Goal: Navigation & Orientation: Find specific page/section

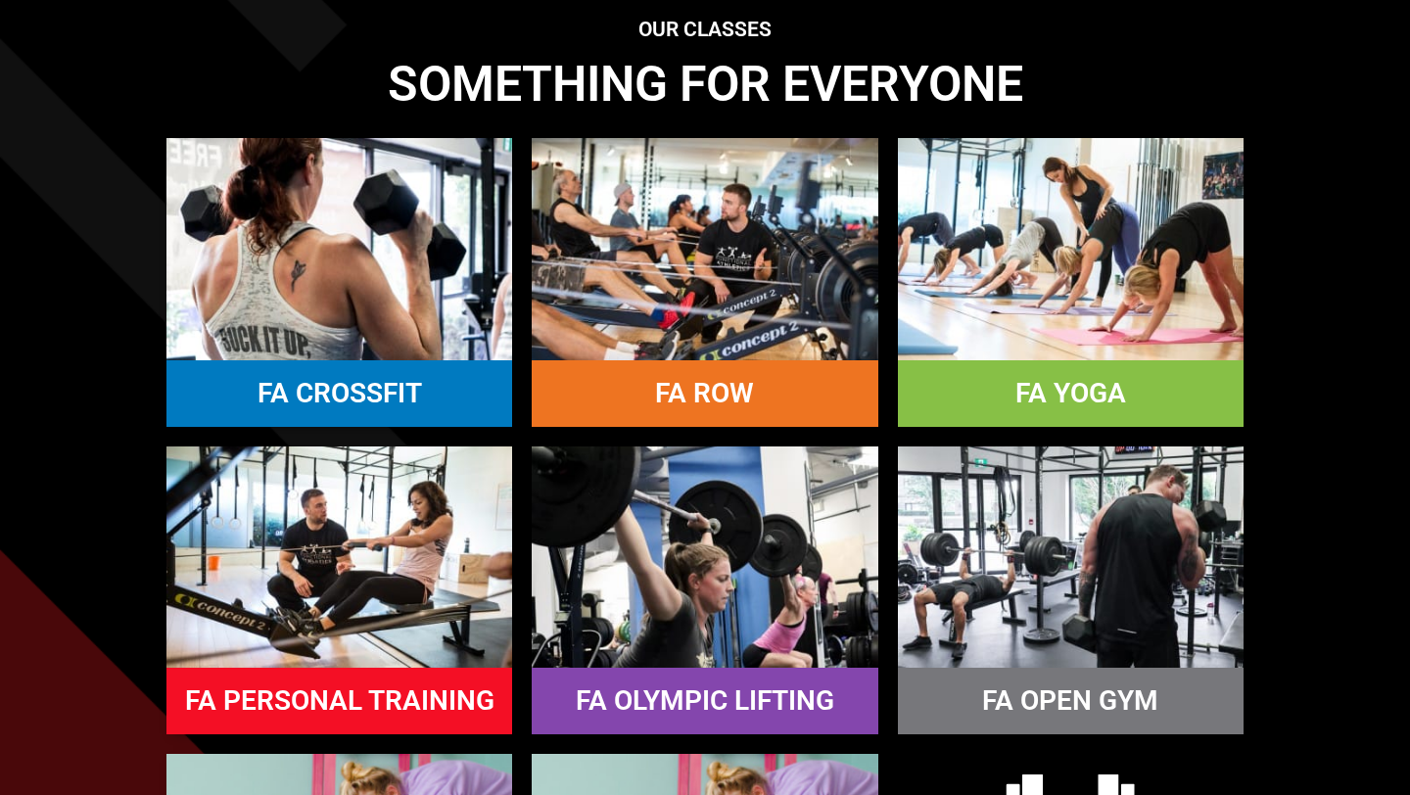
scroll to position [1552, 0]
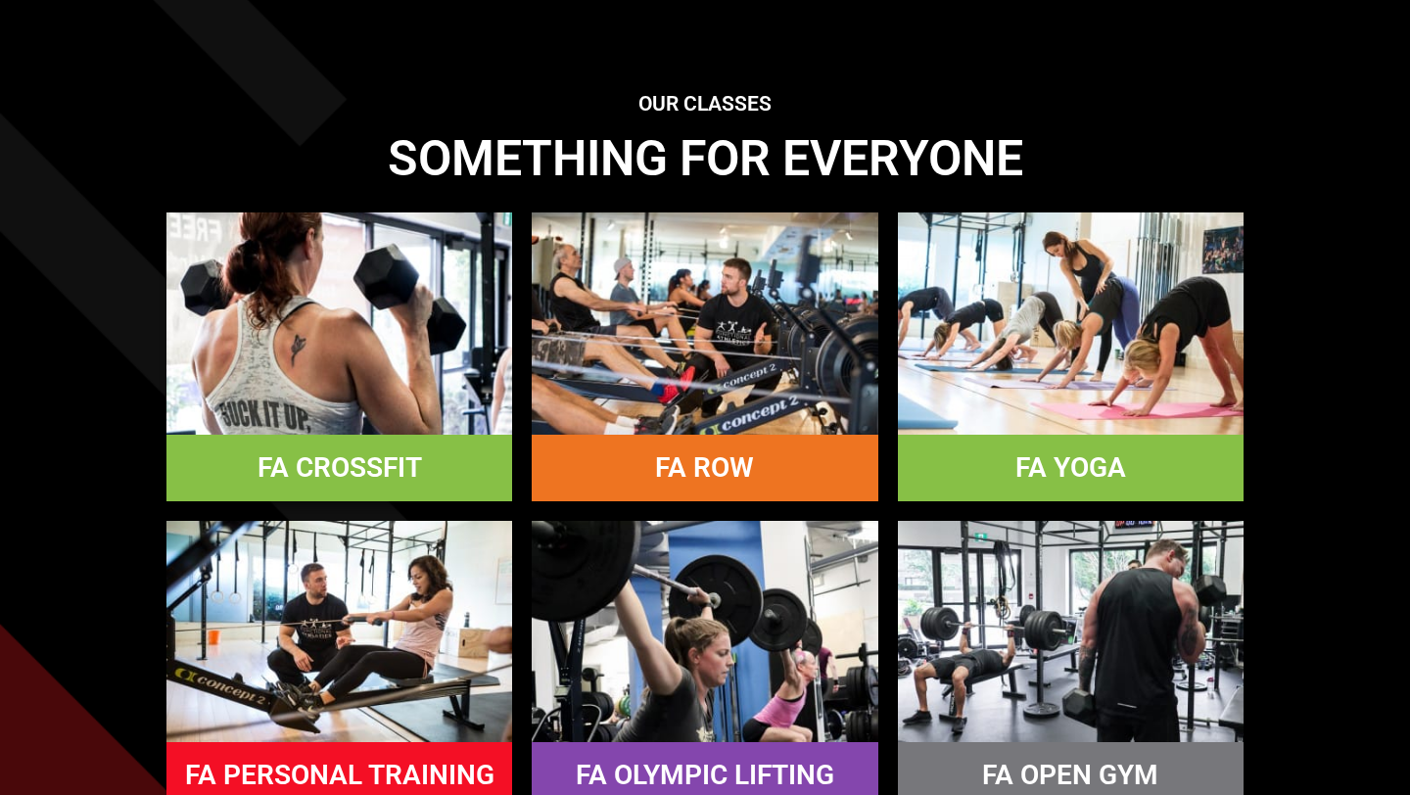
click at [228, 320] on img at bounding box center [339, 322] width 346 height 221
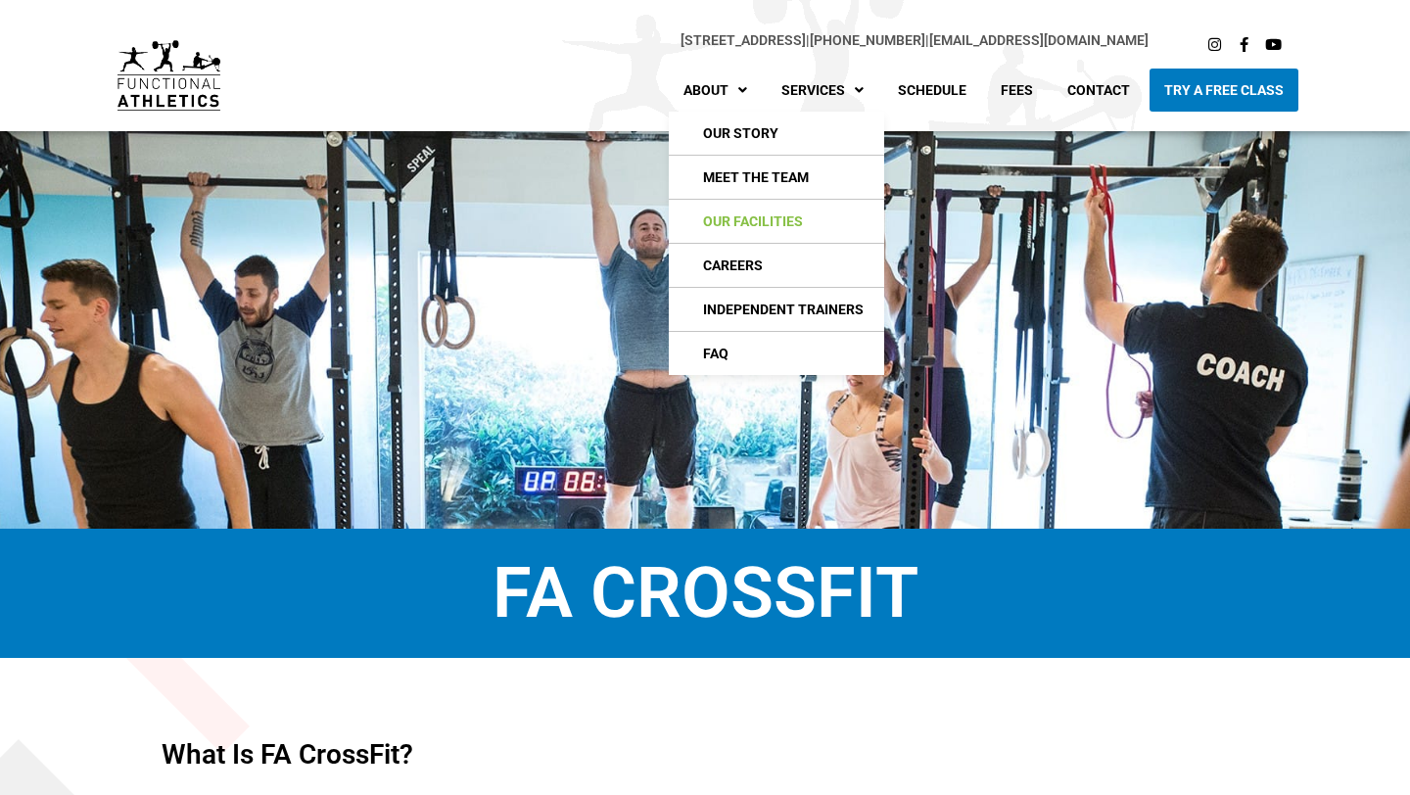
click at [715, 227] on link "Our Facilities" at bounding box center [776, 221] width 215 height 43
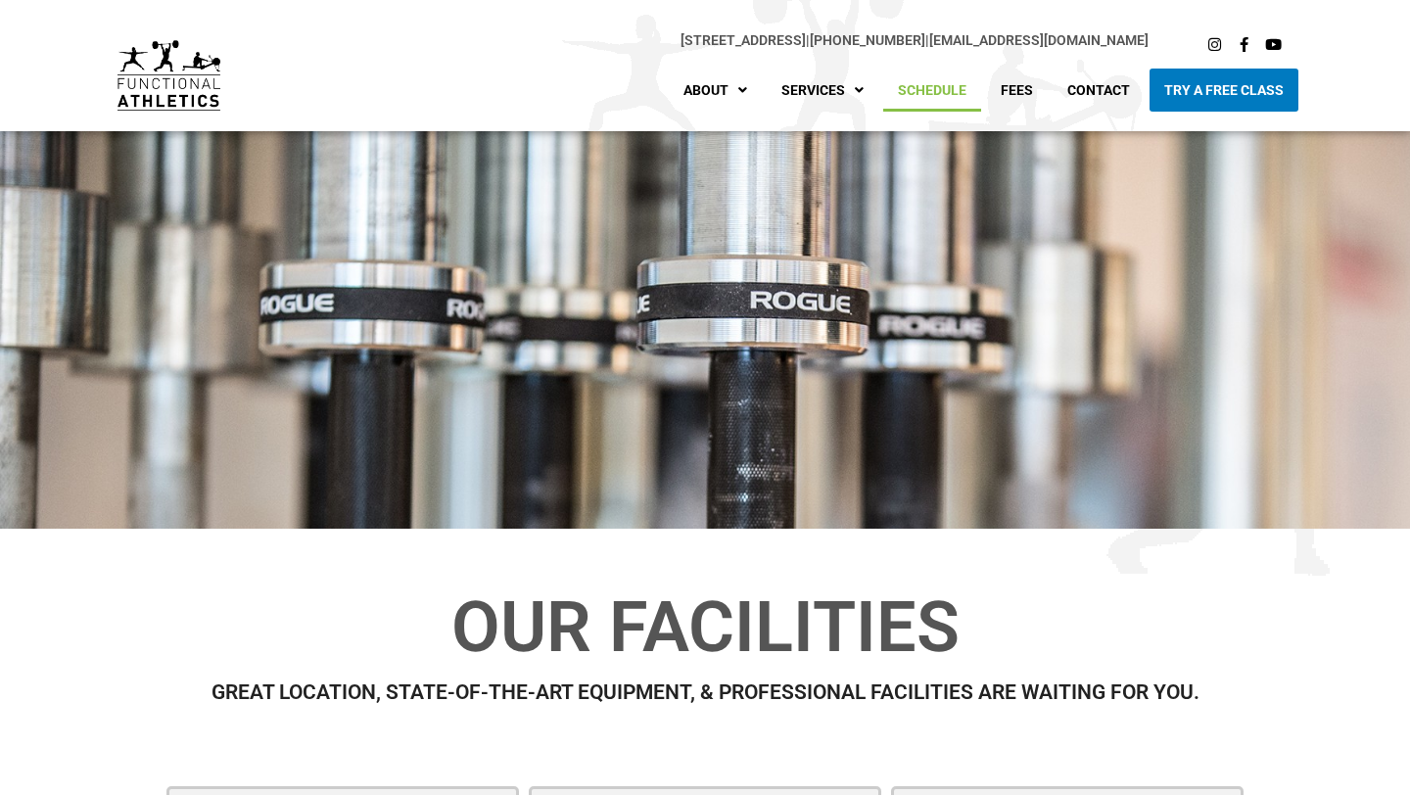
click at [929, 92] on link "Schedule" at bounding box center [932, 90] width 98 height 43
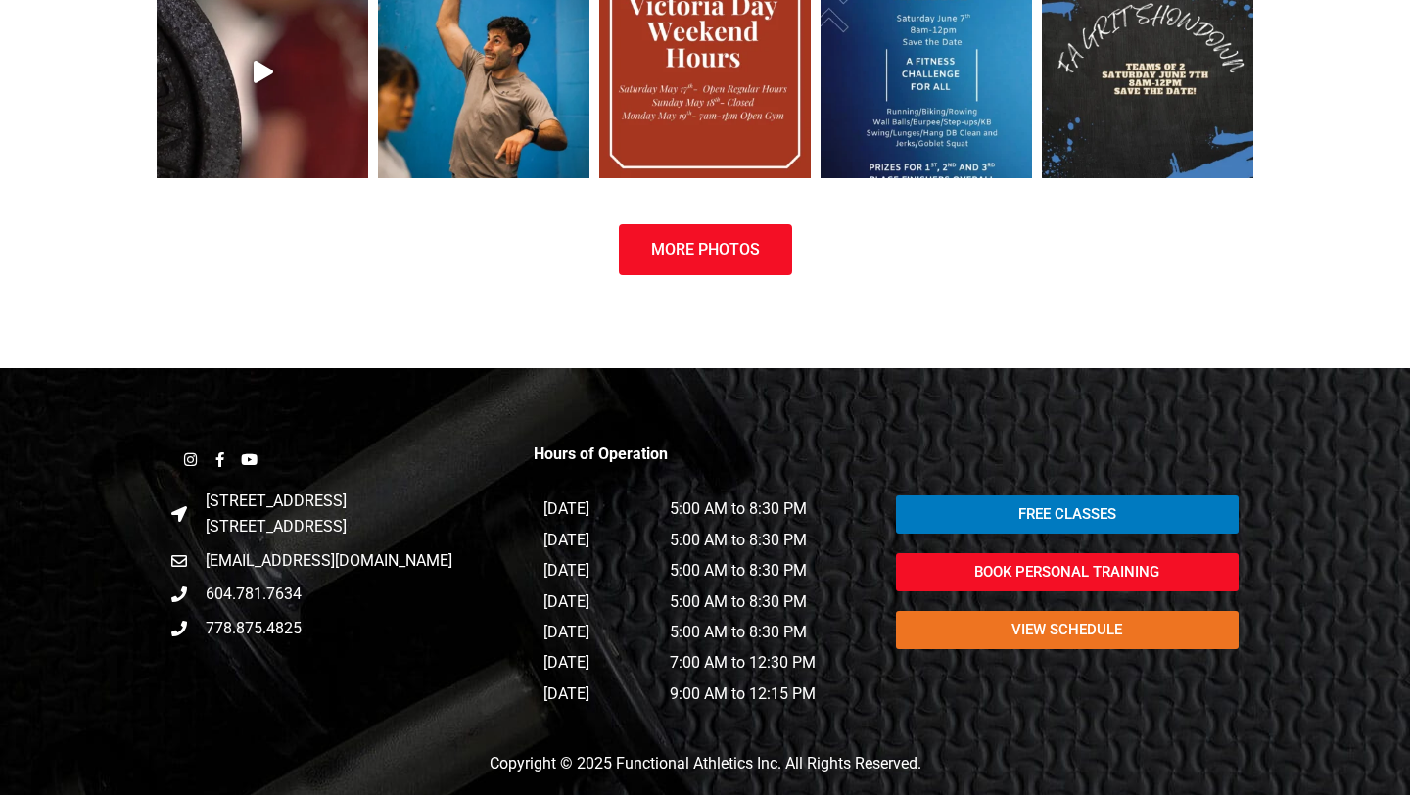
scroll to position [1406, 0]
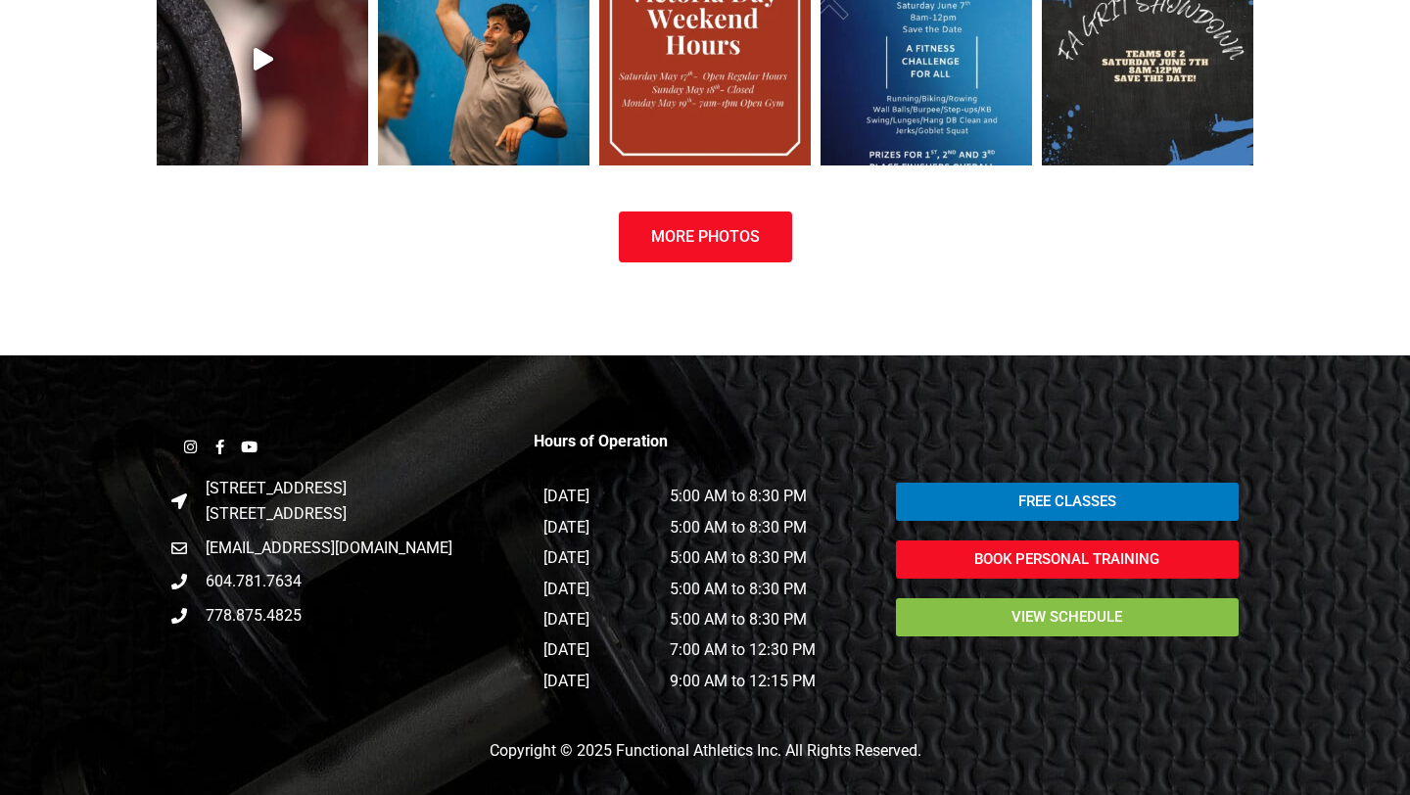
click at [959, 620] on span "view schedule" at bounding box center [1067, 617] width 296 height 15
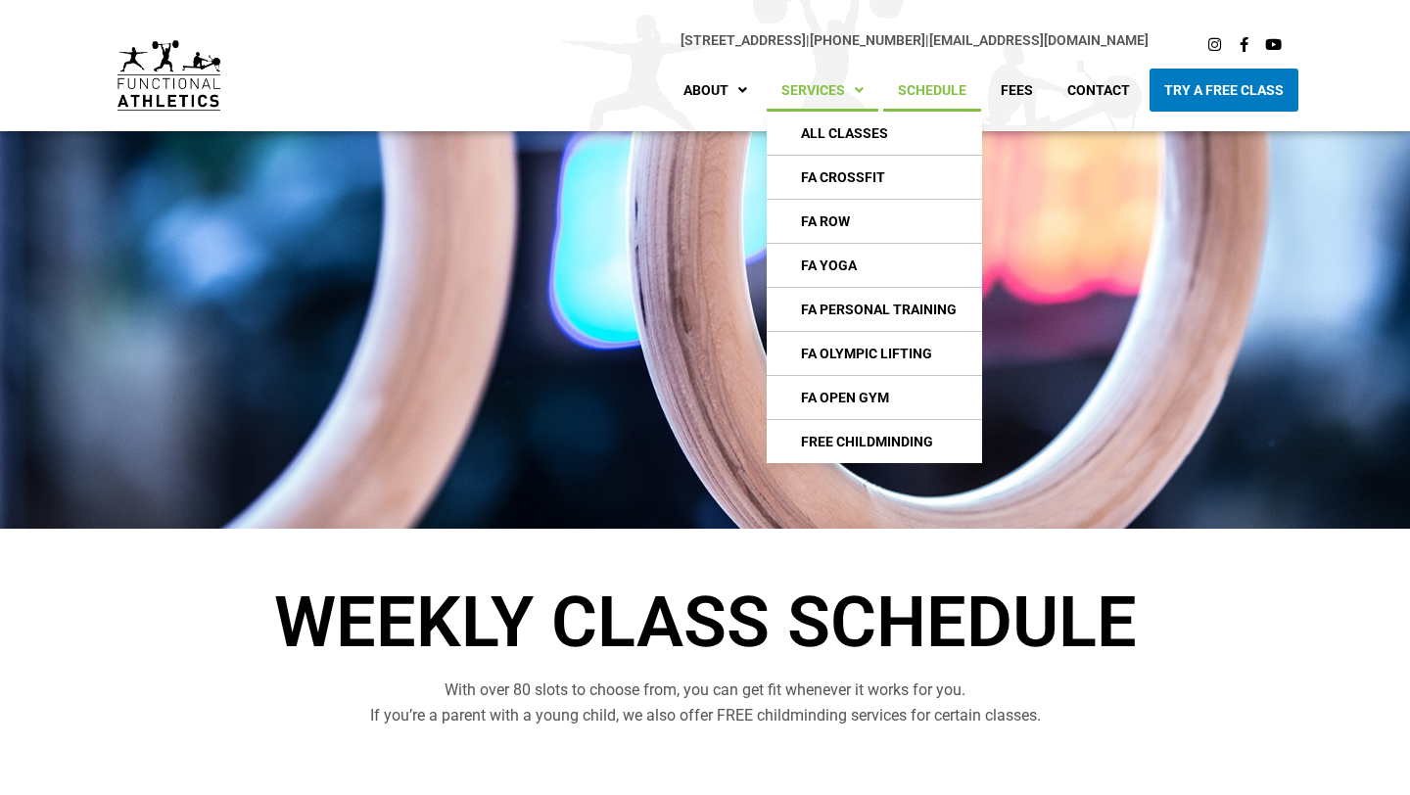
click at [841, 94] on link "Services" at bounding box center [822, 90] width 112 height 43
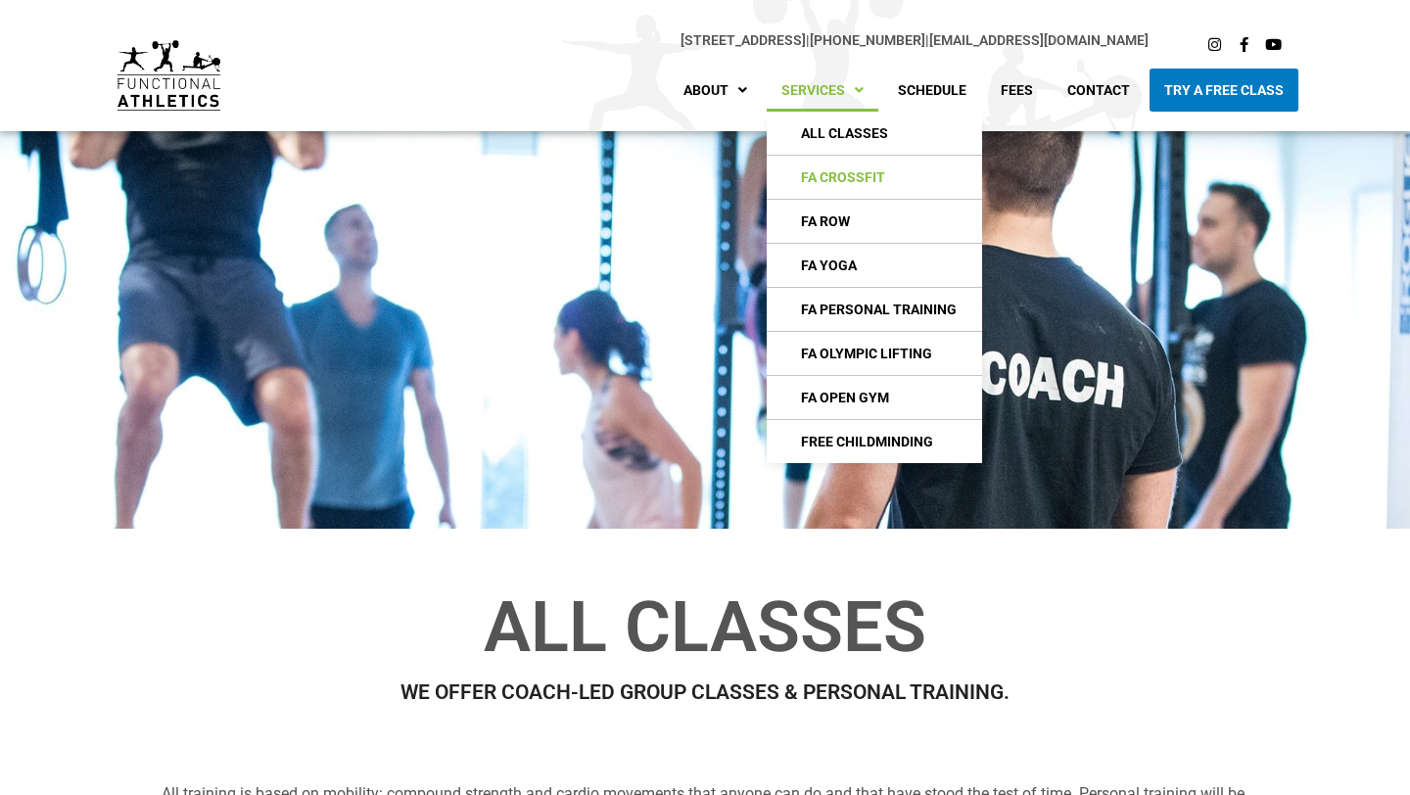
click at [842, 175] on link "FA CrossFIt" at bounding box center [873, 177] width 215 height 43
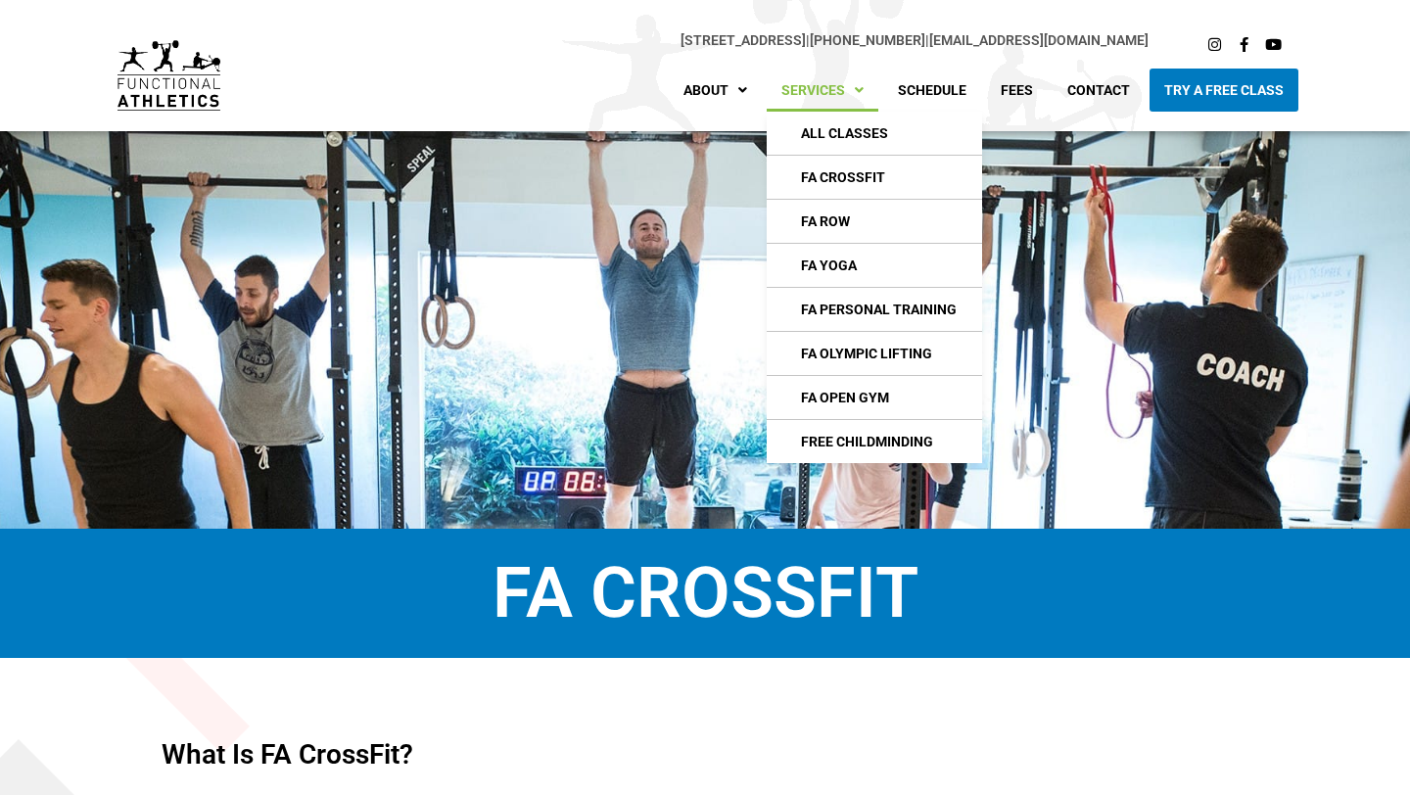
click at [834, 90] on link "Services" at bounding box center [822, 90] width 112 height 43
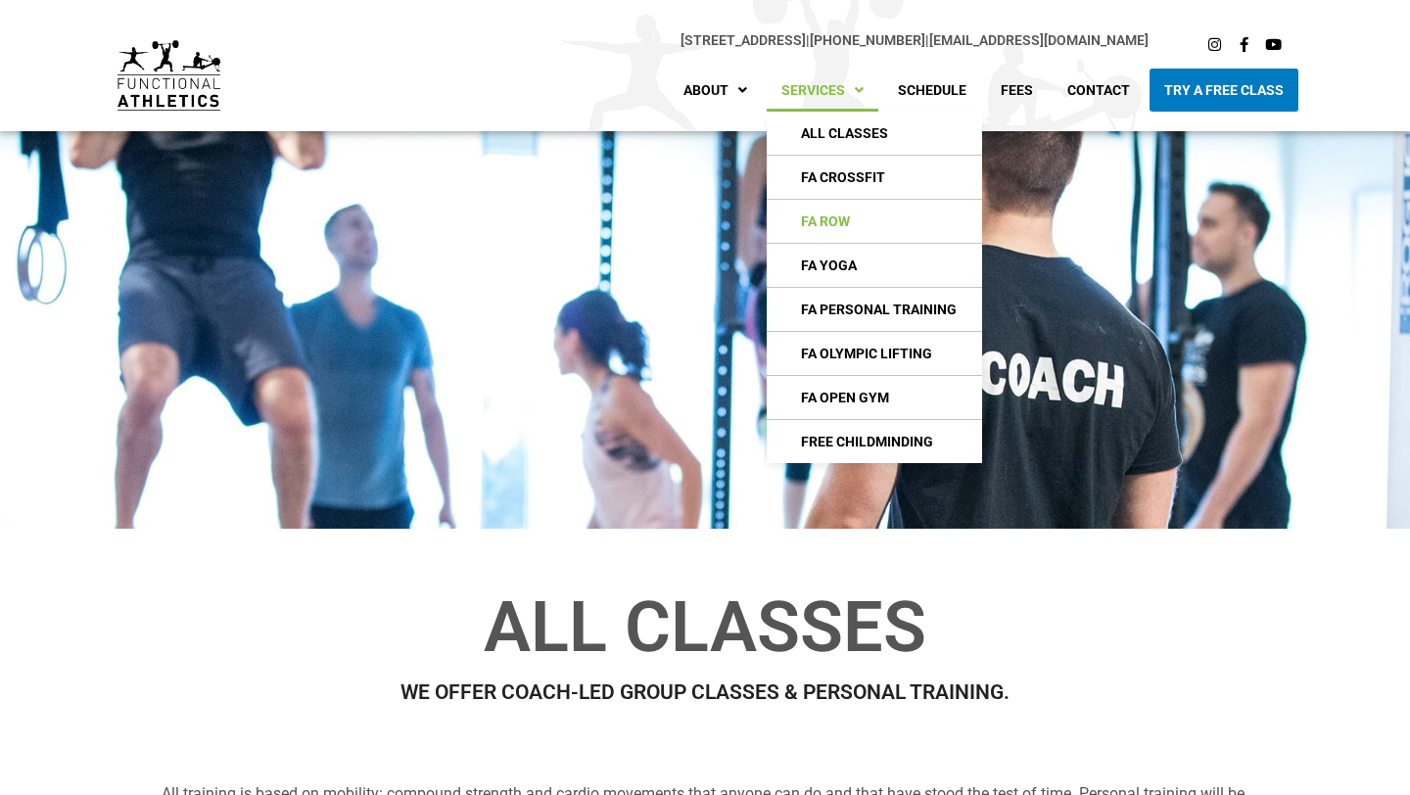
click at [819, 225] on link "FA Row" at bounding box center [873, 221] width 215 height 43
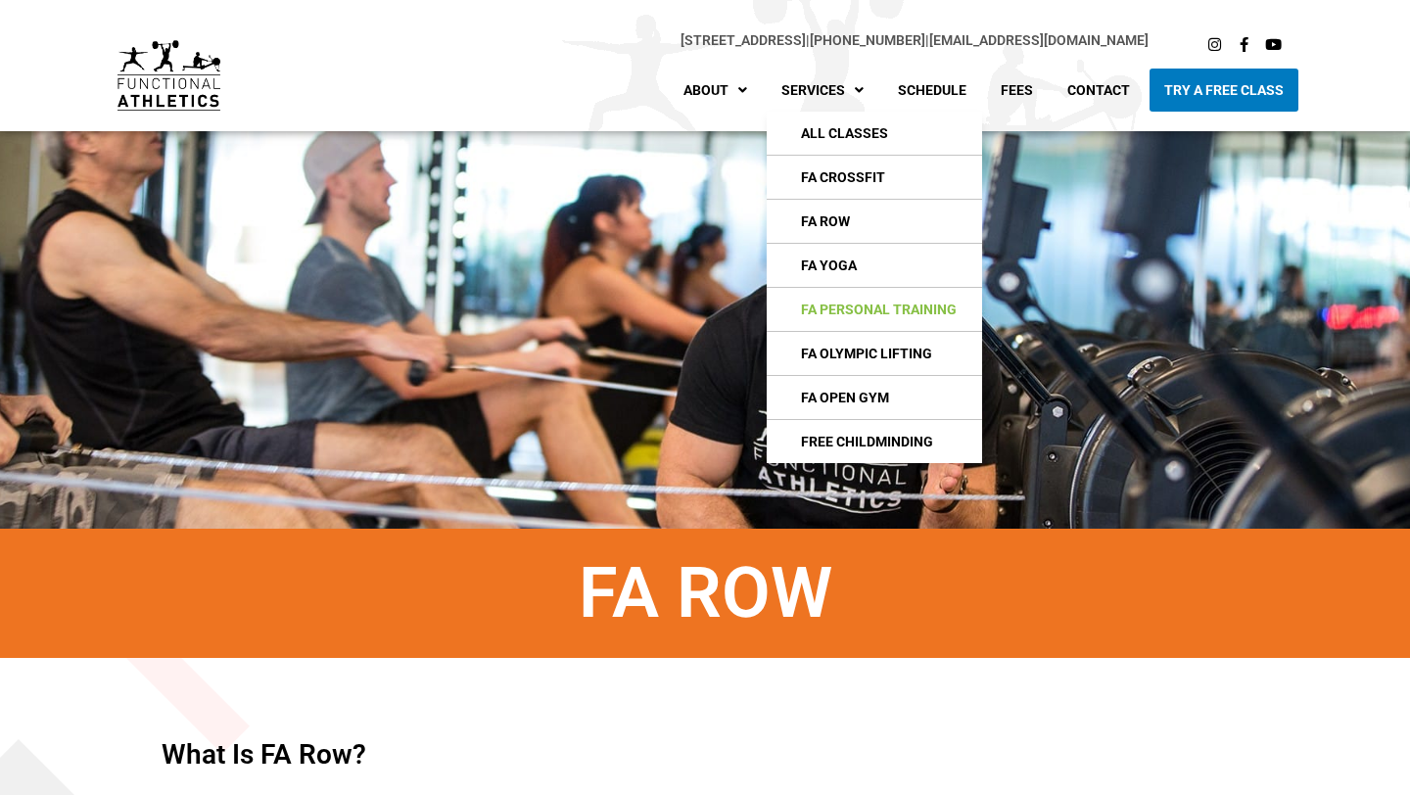
click at [854, 316] on link "FA Personal Training" at bounding box center [873, 309] width 215 height 43
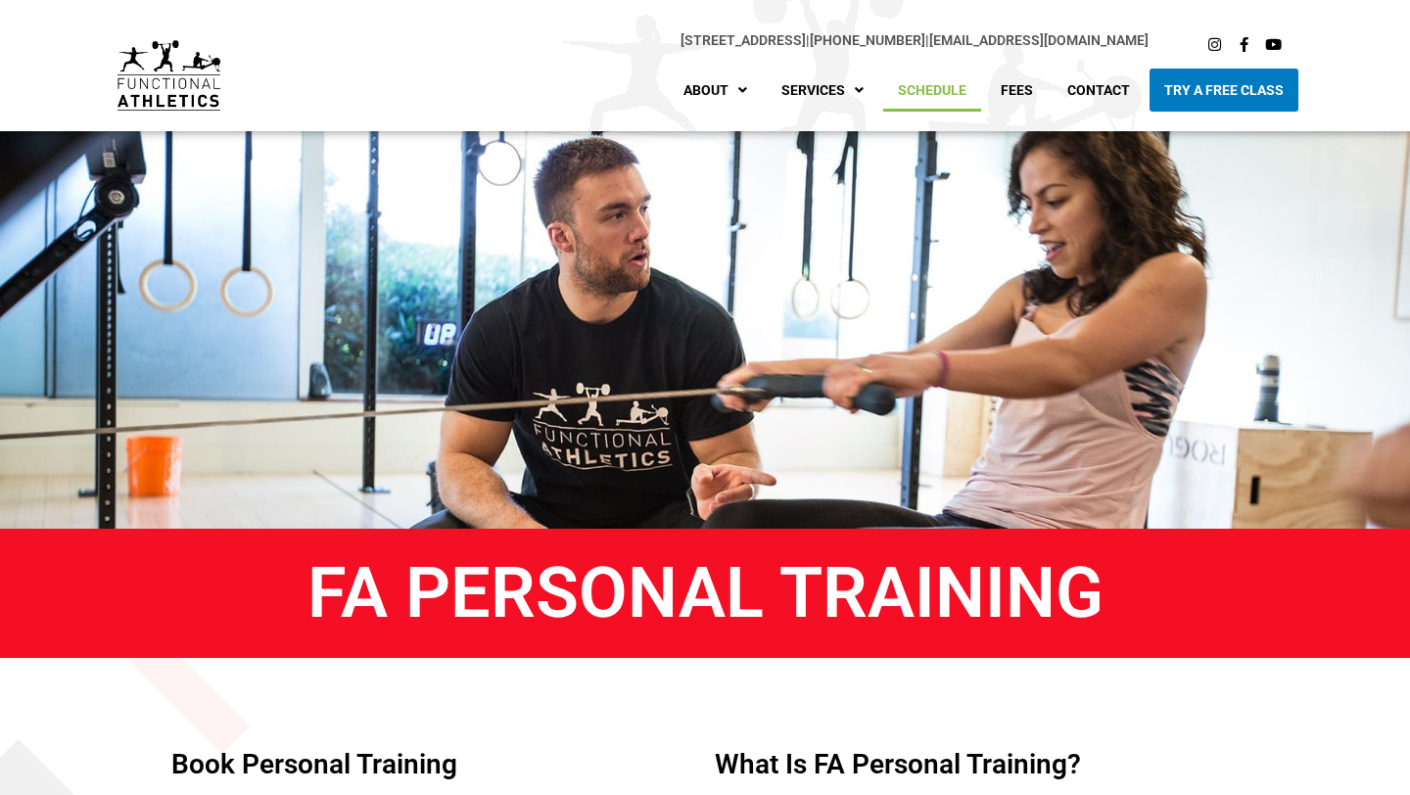
click at [947, 88] on link "Schedule" at bounding box center [932, 90] width 98 height 43
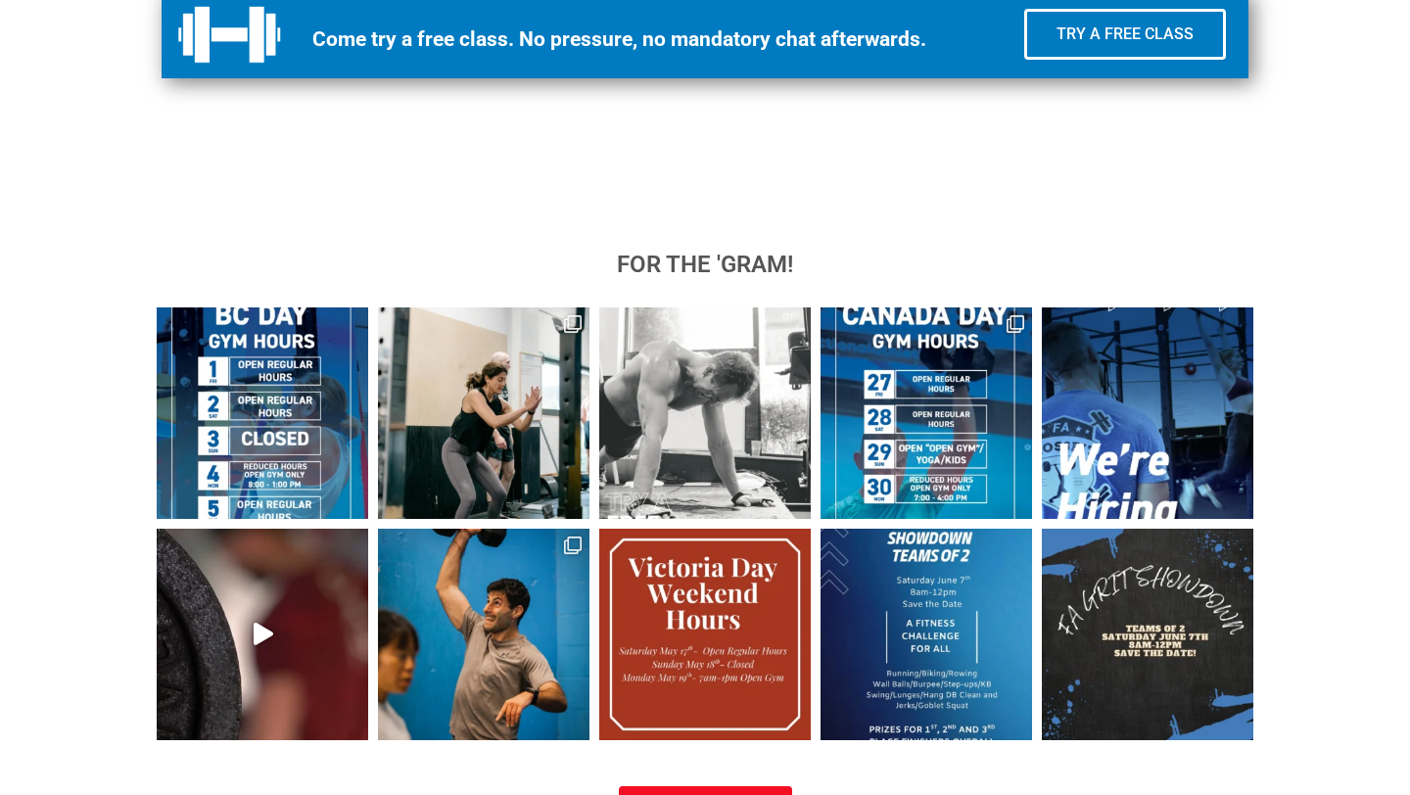
scroll to position [1930, 0]
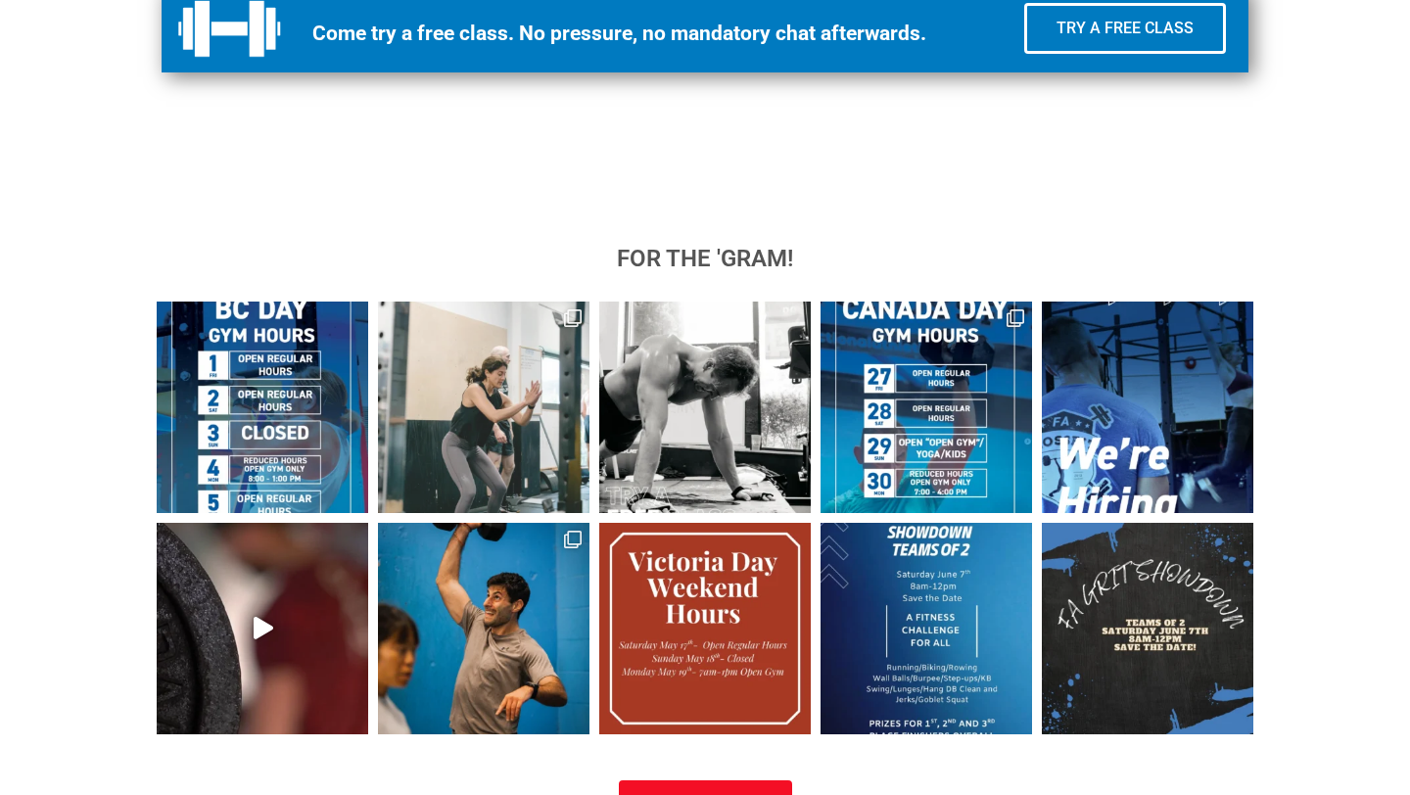
click at [517, 389] on img at bounding box center [483, 406] width 211 height 211
